Goal: Task Accomplishment & Management: Use online tool/utility

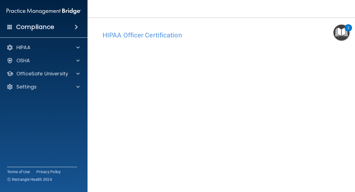
scroll to position [36, 0]
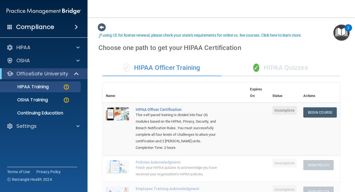
scroll to position [21, 0]
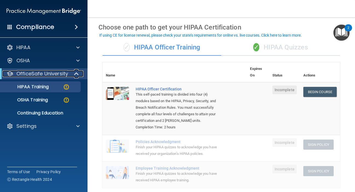
click at [70, 76] on div "OfficeSafe University" at bounding box center [36, 74] width 68 height 7
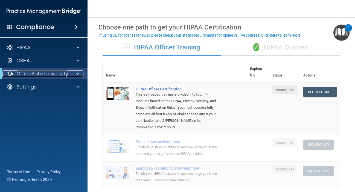
click at [59, 73] on p "OfficeSafe University" at bounding box center [42, 74] width 52 height 7
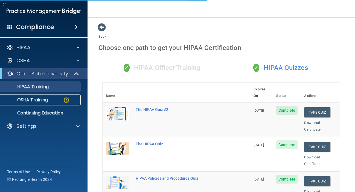
click at [51, 99] on div "OSHA Training" at bounding box center [41, 99] width 75 height 5
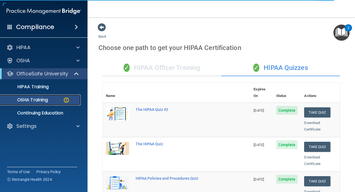
click at [60, 102] on div "OSHA Training" at bounding box center [41, 99] width 75 height 5
click at [59, 103] on link "OSHA Training" at bounding box center [38, 100] width 86 height 11
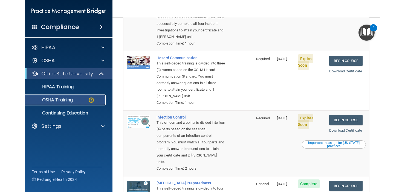
scroll to position [85, 0]
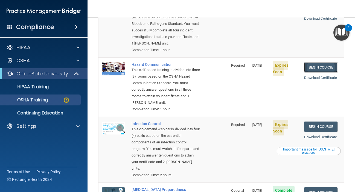
click at [324, 66] on link "Begin Course" at bounding box center [320, 67] width 33 height 10
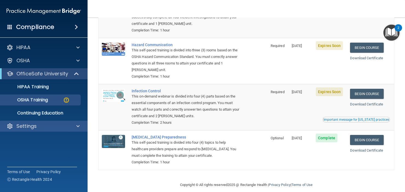
click at [61, 131] on div "Settings" at bounding box center [44, 126] width 88 height 11
click at [44, 129] on div "Settings" at bounding box center [36, 126] width 68 height 7
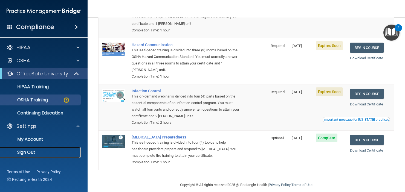
click at [30, 154] on p "Sign Out" at bounding box center [41, 152] width 75 height 5
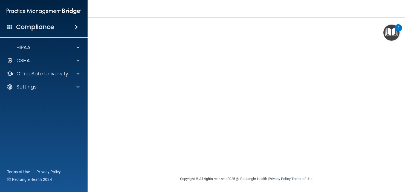
scroll to position [13, 0]
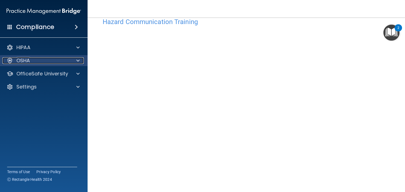
click at [77, 61] on span at bounding box center [77, 60] width 3 height 7
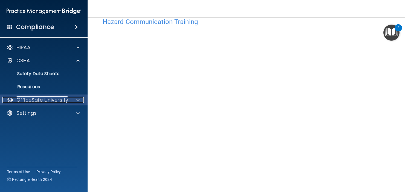
click at [78, 97] on span at bounding box center [77, 100] width 3 height 7
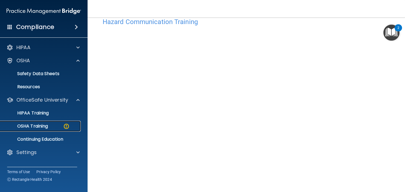
click at [46, 124] on p "OSHA Training" at bounding box center [26, 126] width 44 height 5
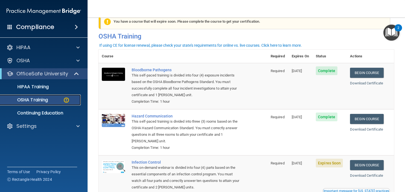
scroll to position [50, 0]
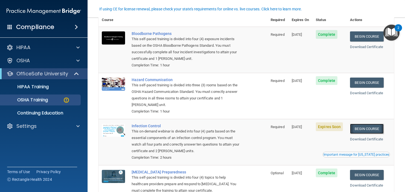
click at [355, 132] on link "Begin Course" at bounding box center [366, 129] width 33 height 10
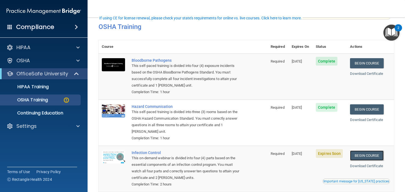
scroll to position [0, 0]
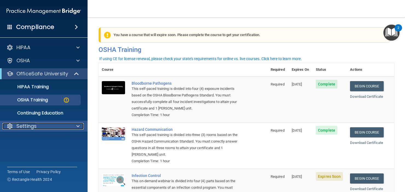
click at [33, 127] on p "Settings" at bounding box center [26, 126] width 20 height 7
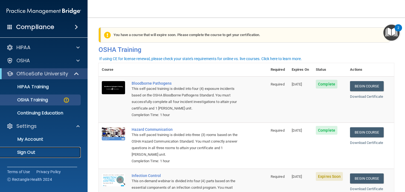
click at [40, 151] on p "Sign Out" at bounding box center [41, 152] width 75 height 5
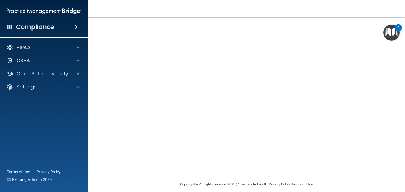
scroll to position [42, 0]
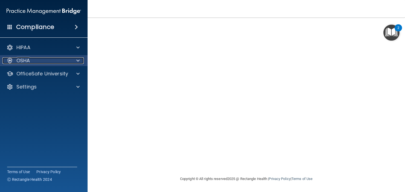
click at [77, 58] on span at bounding box center [77, 60] width 3 height 7
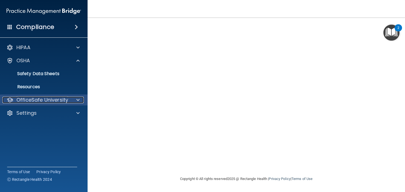
click at [73, 100] on div at bounding box center [77, 100] width 14 height 7
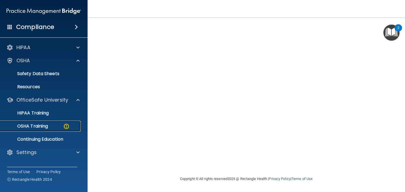
click at [50, 125] on div "OSHA Training" at bounding box center [41, 126] width 75 height 5
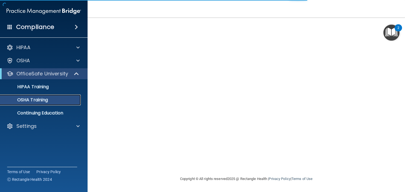
scroll to position [77, 0]
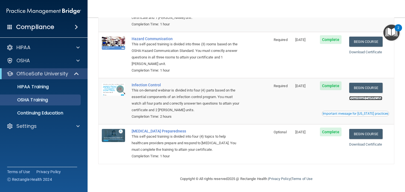
click at [360, 98] on link "Download Certificate" at bounding box center [365, 98] width 33 height 4
click at [365, 51] on link "Download Certificate" at bounding box center [365, 52] width 33 height 4
click at [366, 145] on link "Download Certificate" at bounding box center [365, 145] width 33 height 4
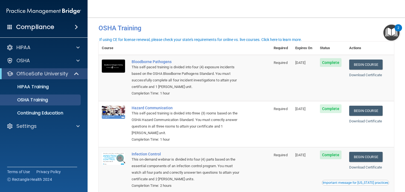
scroll to position [4, 0]
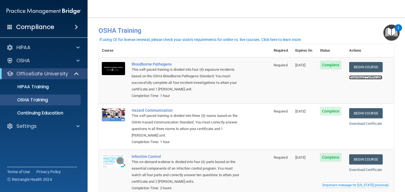
click at [362, 78] on link "Download Certificate" at bounding box center [365, 78] width 33 height 4
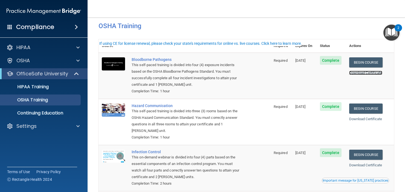
scroll to position [0, 0]
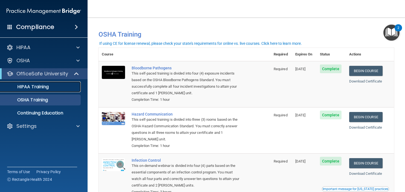
click at [48, 86] on p "HIPAA Training" at bounding box center [26, 86] width 45 height 5
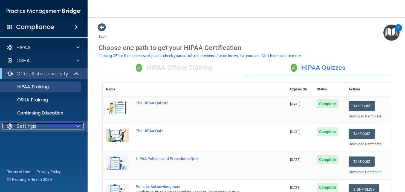
click at [70, 128] on div at bounding box center [77, 126] width 14 height 7
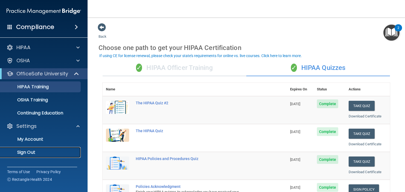
click at [34, 152] on p "Sign Out" at bounding box center [41, 152] width 75 height 5
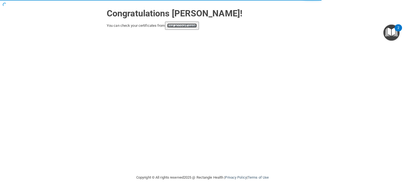
click at [190, 26] on link "your account page!" at bounding box center [182, 26] width 30 height 4
